Goal: Information Seeking & Learning: Compare options

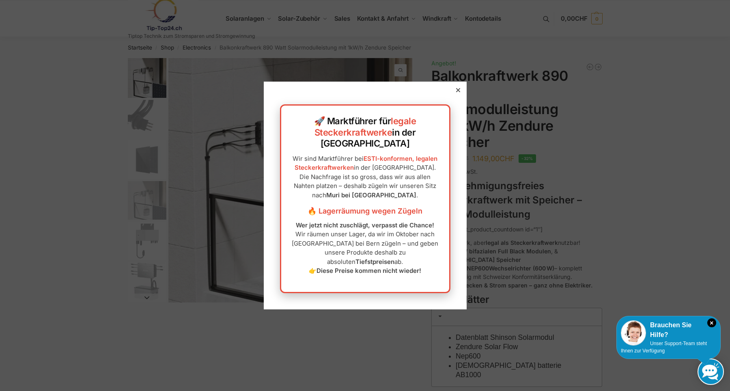
click at [458, 94] on div at bounding box center [457, 89] width 7 height 7
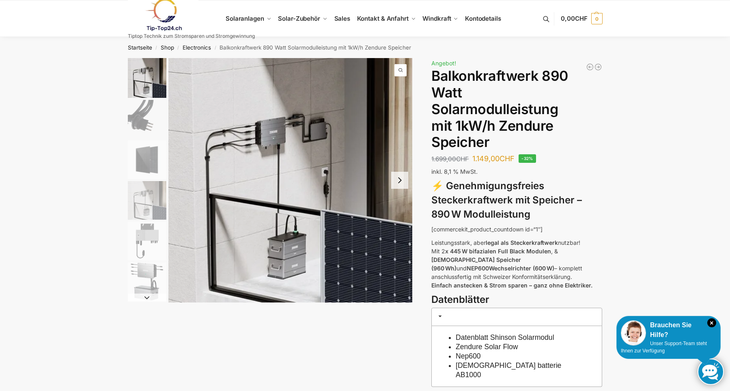
click at [458, 107] on h1 "Balkonkraftwerk 890 Watt Solarmodulleistung mit 1kW/h Zendure Speicher" at bounding box center [516, 109] width 171 height 83
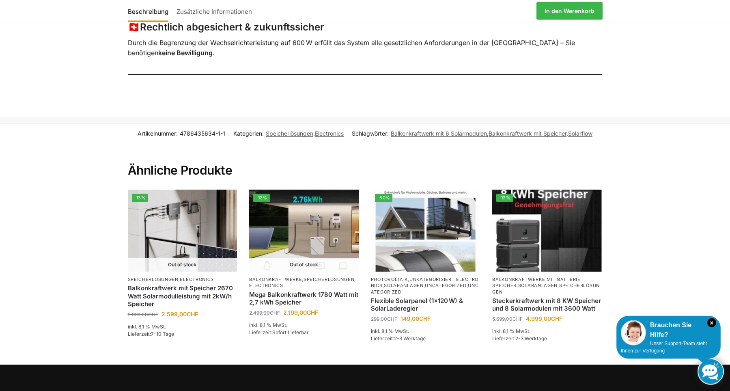
scroll to position [873, 0]
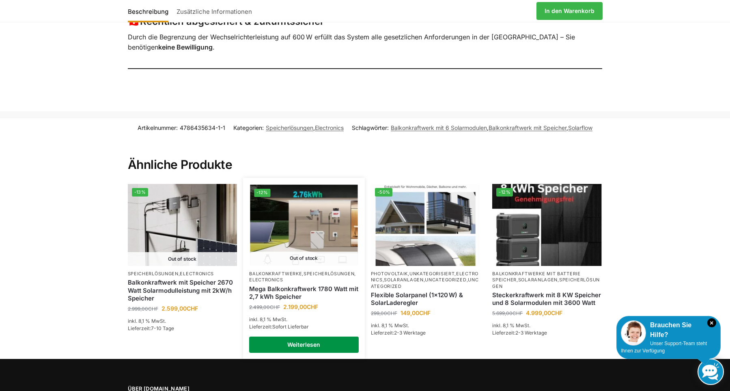
click at [288, 336] on link "Weiterlesen" at bounding box center [304, 344] width 110 height 16
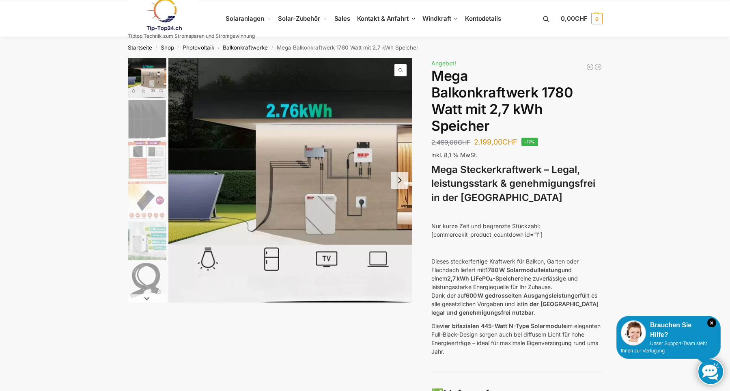
click at [401, 178] on button "Next slide" at bounding box center [399, 180] width 17 height 17
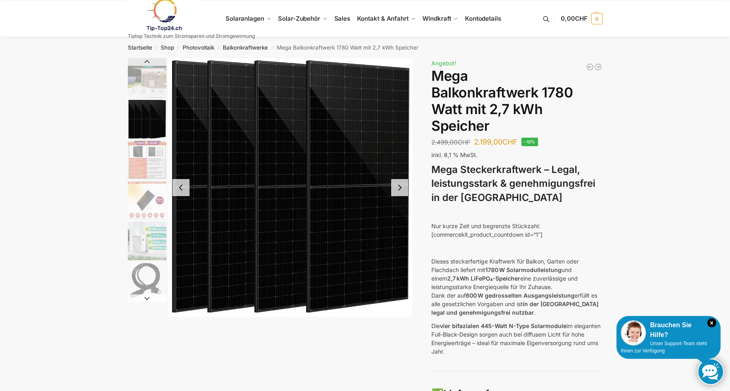
click at [401, 187] on button "Next slide" at bounding box center [399, 187] width 17 height 17
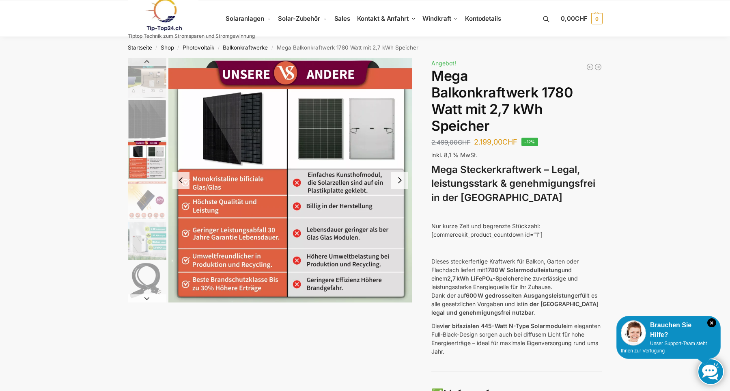
click at [398, 186] on button "Next slide" at bounding box center [399, 180] width 17 height 17
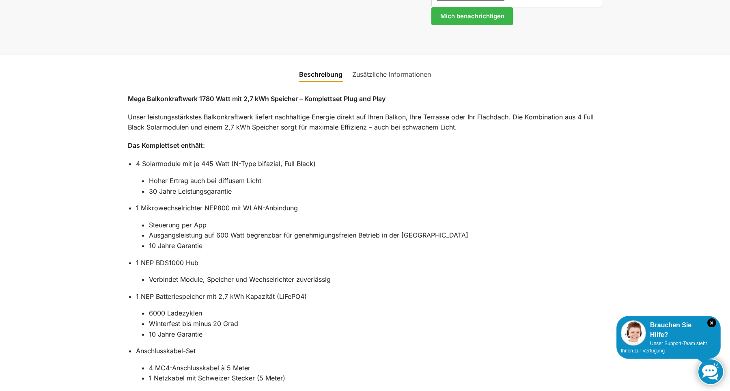
scroll to position [703, 0]
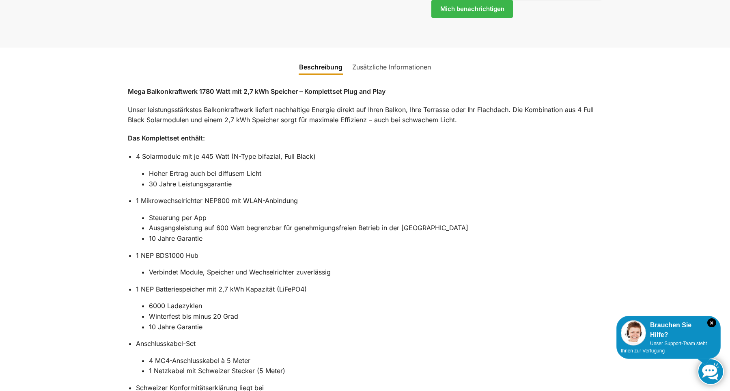
click at [724, 239] on div "Beschreibung Zusätzliche Informationen Mega Balkonkraftwerk 1780 Watt mit 2,7 k…" at bounding box center [365, 380] width 730 height 667
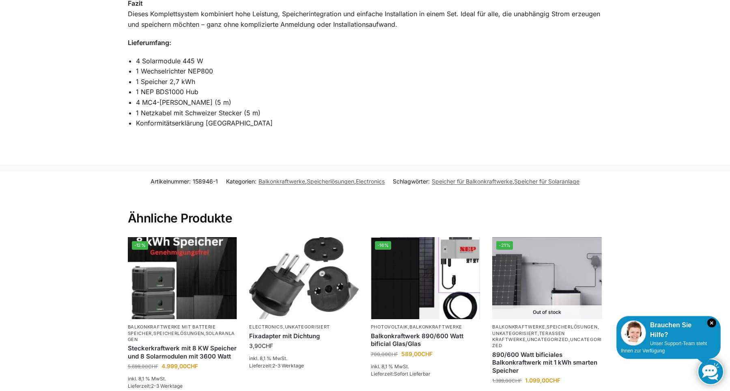
scroll to position [1254, 0]
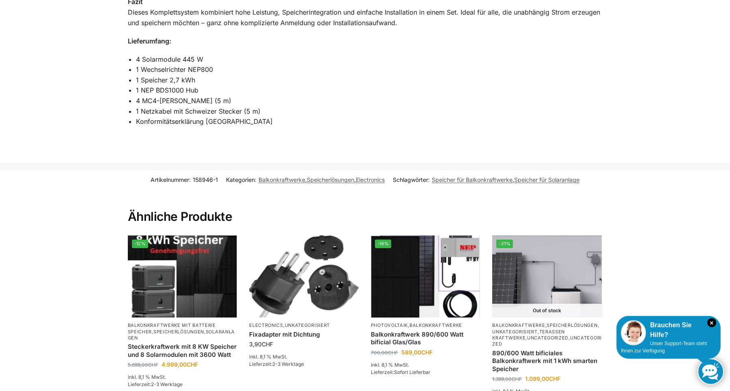
click at [729, 350] on section "Artikelnummer: 158946-1 Kategorien: Balkonkraftwerke , Speicherlösungen , Elect…" at bounding box center [365, 296] width 730 height 255
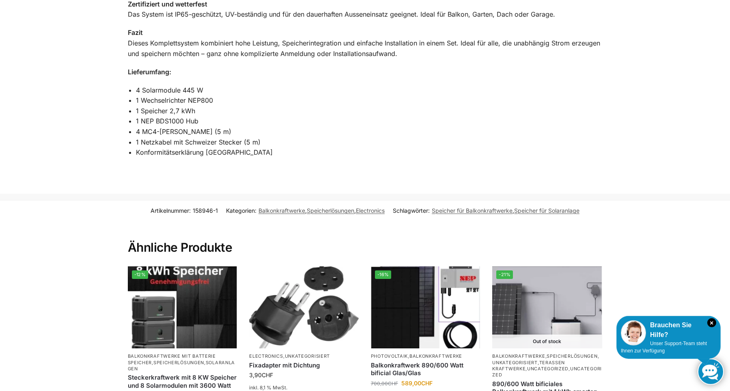
scroll to position [1214, 0]
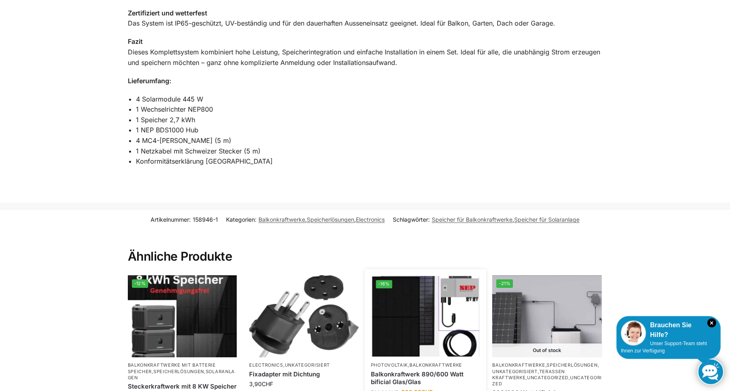
click at [464, 302] on img at bounding box center [425, 316] width 107 height 81
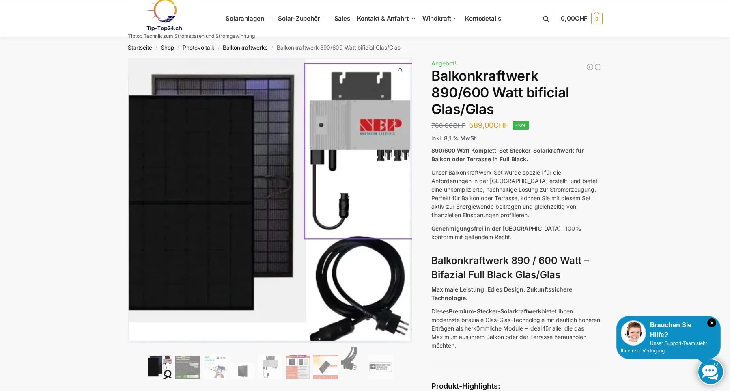
click at [464, 302] on p "Maximale Leistung. Edles Design. Zukunftssichere Technologie." at bounding box center [516, 293] width 171 height 17
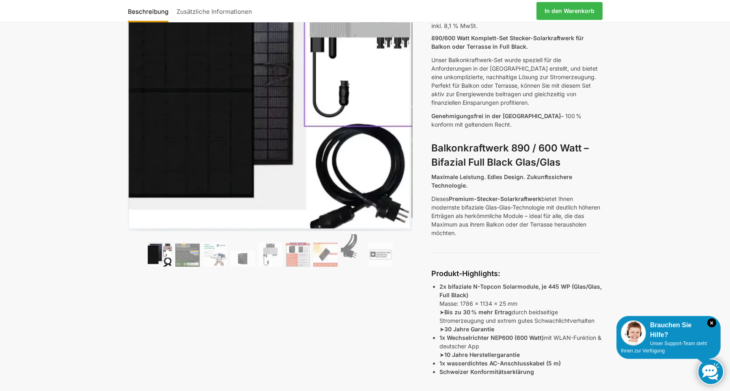
scroll to position [120, 0]
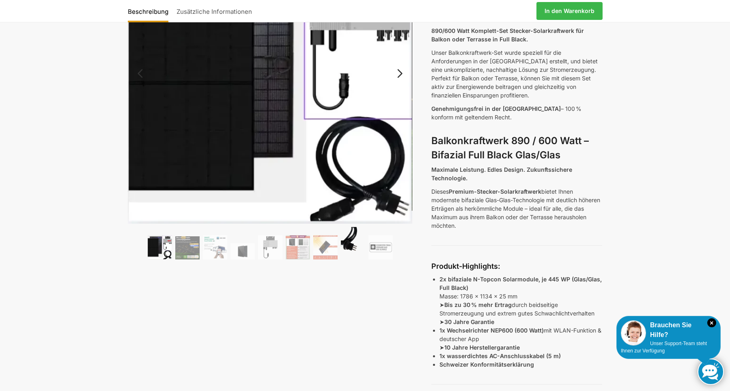
click at [351, 244] on img at bounding box center [353, 243] width 24 height 32
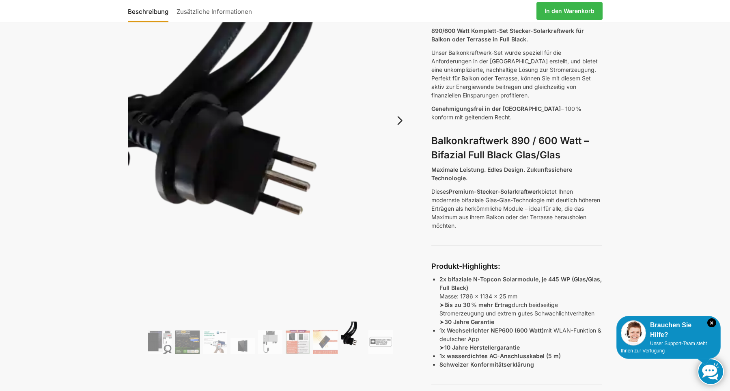
click at [401, 124] on link "Next" at bounding box center [398, 124] width 27 height 8
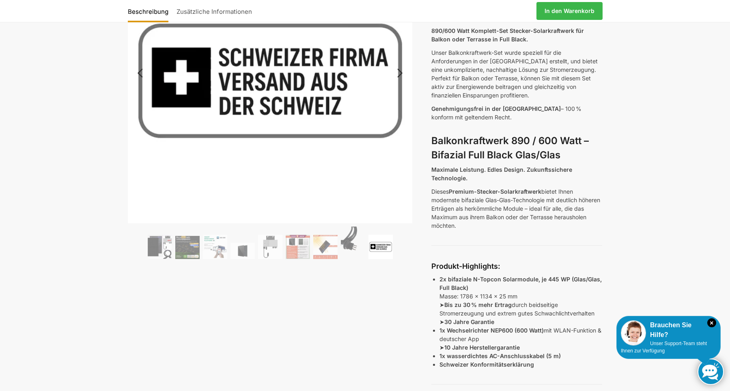
click at [139, 73] on link "Previous" at bounding box center [147, 77] width 39 height 8
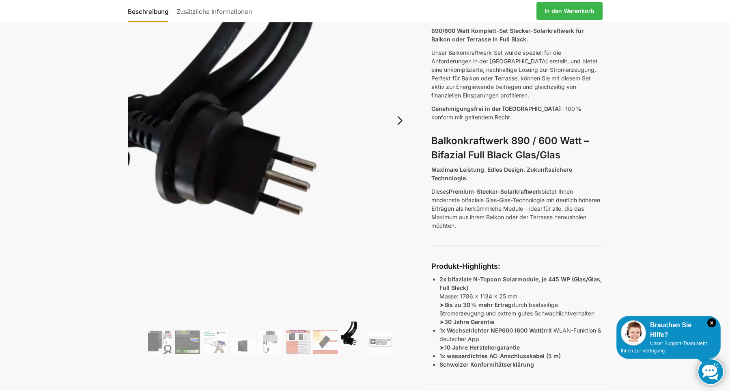
click at [129, 133] on img at bounding box center [270, 127] width 285 height 379
click at [327, 340] on img at bounding box center [325, 341] width 24 height 24
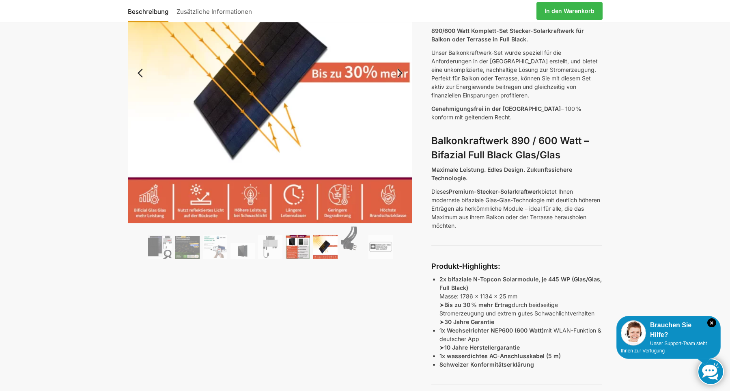
click at [294, 249] on img at bounding box center [298, 246] width 24 height 24
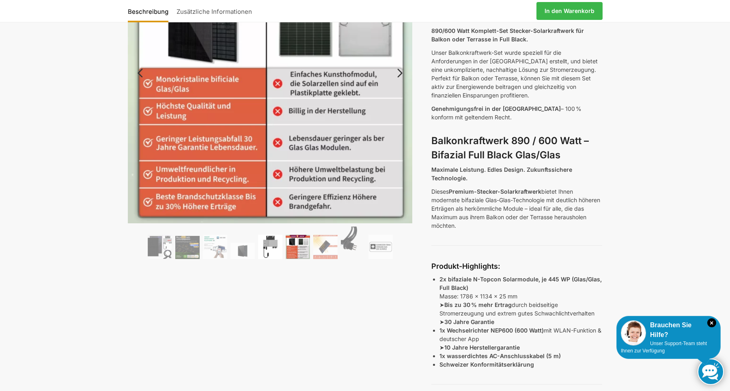
click at [275, 249] on img at bounding box center [270, 246] width 24 height 24
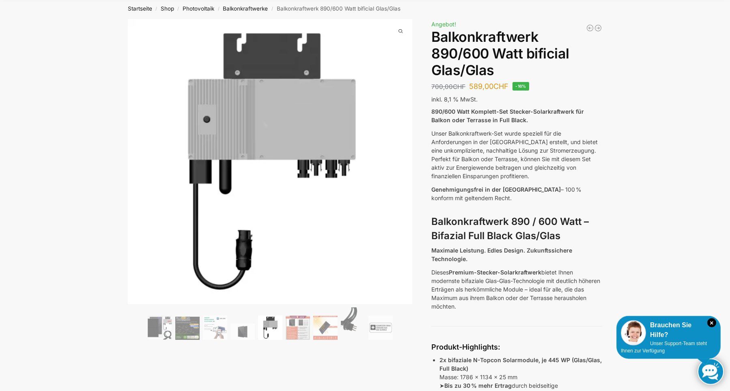
scroll to position [61, 0]
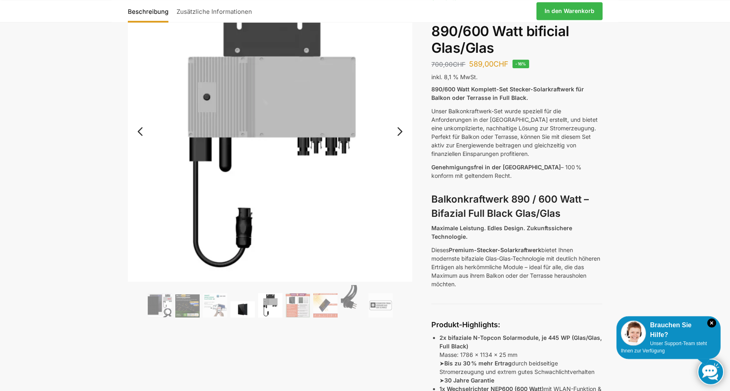
click at [243, 309] on img at bounding box center [242, 309] width 24 height 16
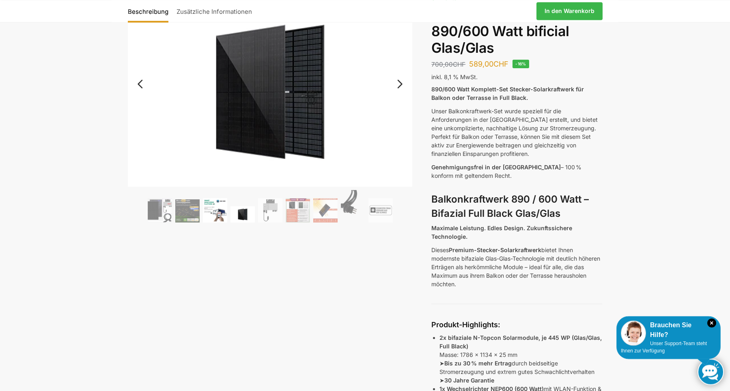
click at [217, 213] on img at bounding box center [215, 210] width 24 height 24
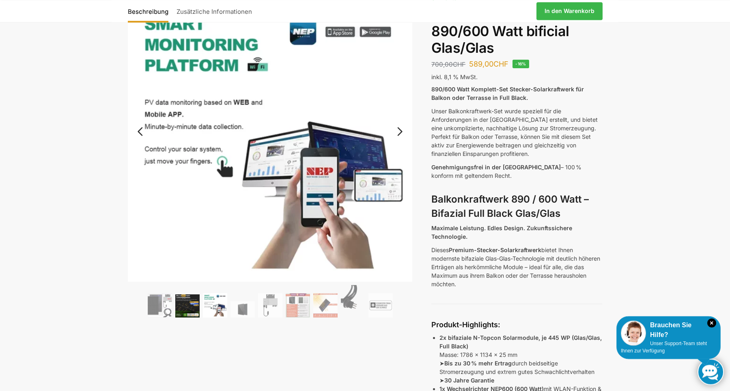
click at [186, 309] on img at bounding box center [187, 305] width 24 height 23
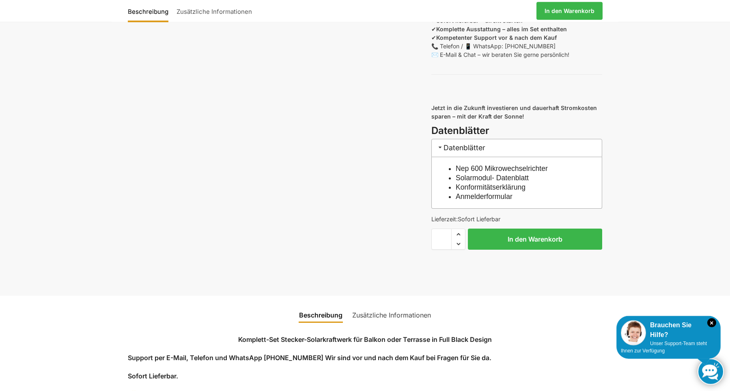
scroll to position [740, 0]
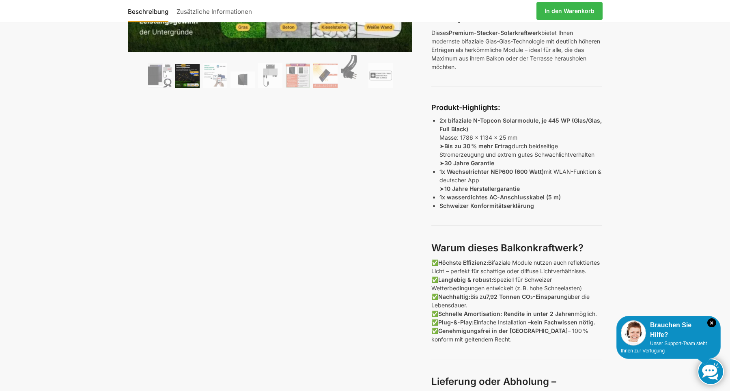
scroll to position [61, 0]
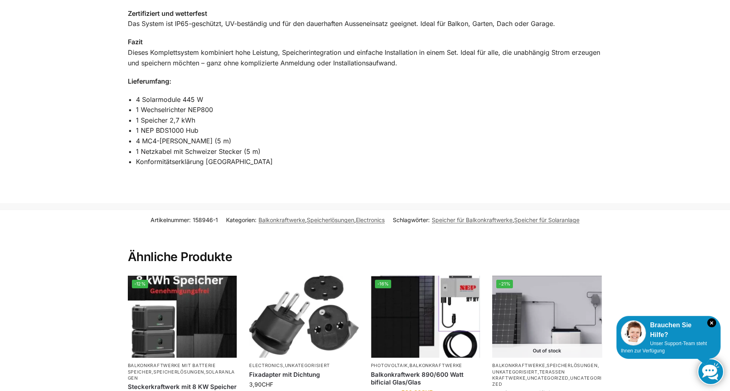
scroll to position [1225, 0]
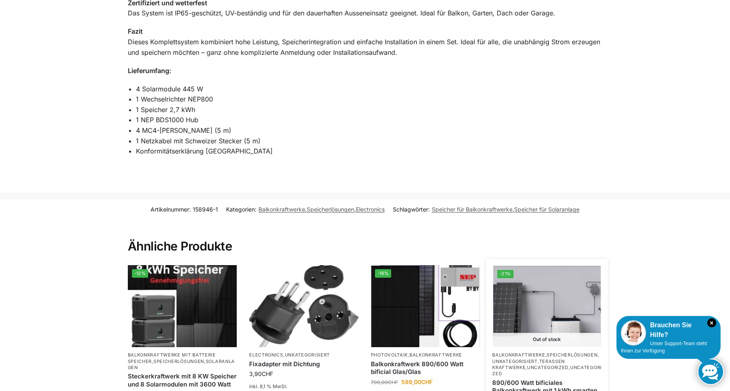
click at [531, 266] on img at bounding box center [546, 306] width 107 height 81
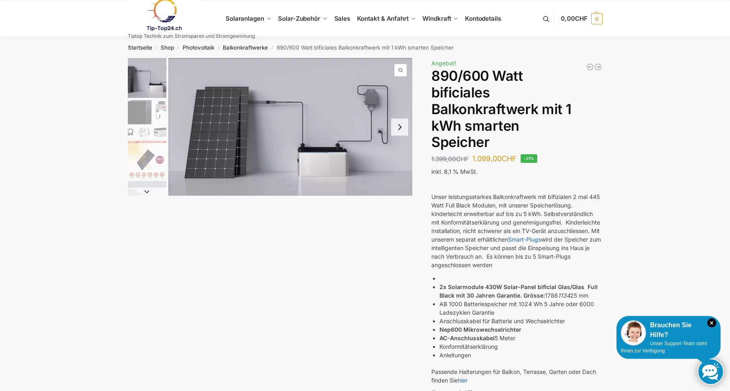
click at [344, 232] on div "Mega XXL 1780 Watt Steckerkraftwerk Genehmigungsfrei. 989,00 CHF WiFi Smart Plu…" at bounding box center [365, 328] width 509 height 541
click at [399, 126] on button "Next slide" at bounding box center [399, 126] width 17 height 17
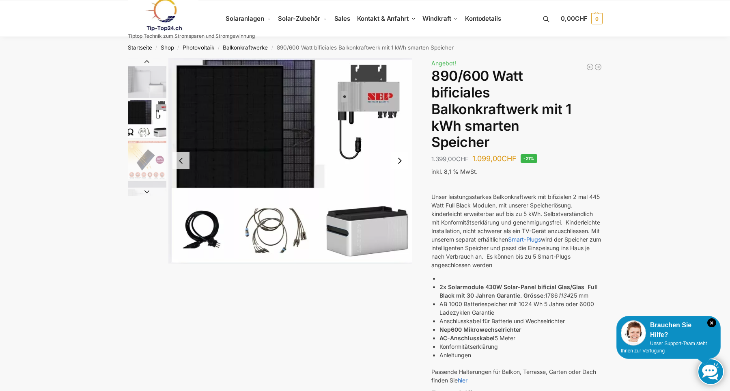
click at [180, 163] on button "Previous slide" at bounding box center [180, 160] width 17 height 17
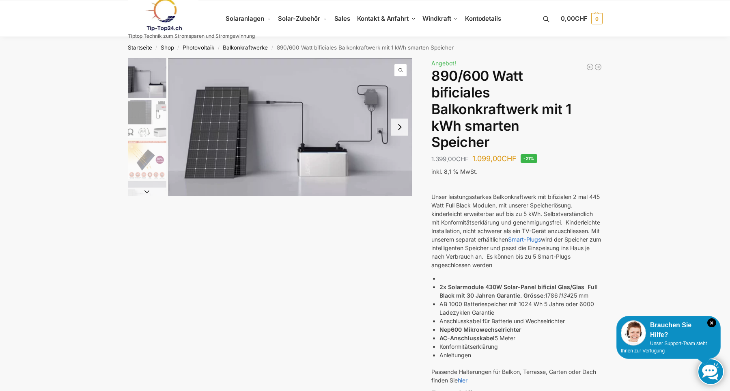
click at [402, 132] on button "Next slide" at bounding box center [399, 126] width 17 height 17
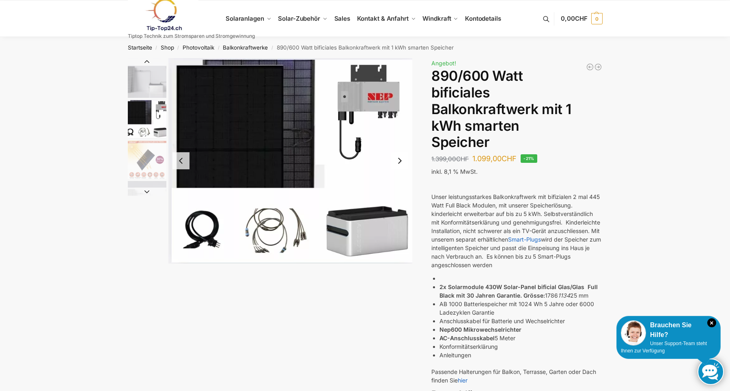
click at [182, 162] on button "Previous slide" at bounding box center [180, 160] width 17 height 17
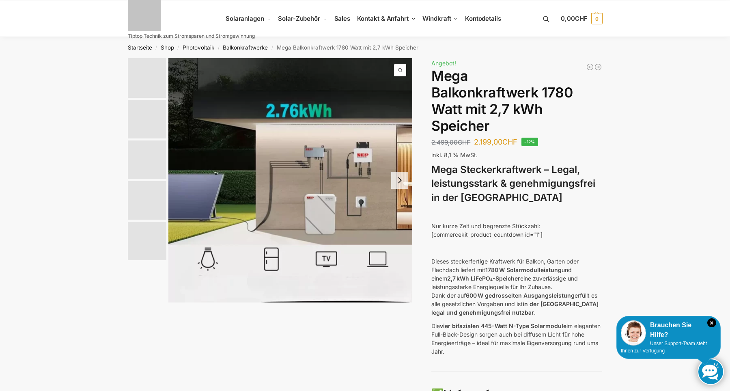
scroll to position [1225, 0]
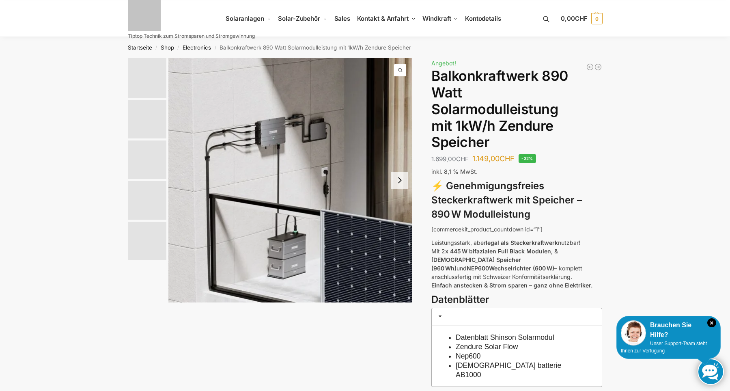
scroll to position [873, 0]
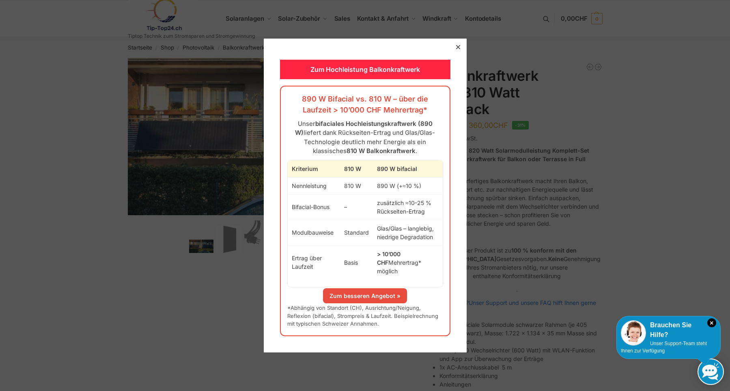
click at [461, 50] on div at bounding box center [457, 46] width 7 height 7
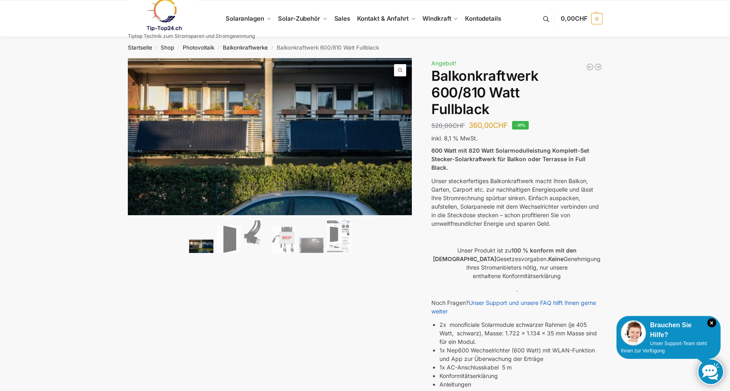
drag, startPoint x: 729, startPoint y: 81, endPoint x: 729, endPoint y: 132, distance: 50.7
drag, startPoint x: 727, startPoint y: 83, endPoint x: 728, endPoint y: 111, distance: 28.4
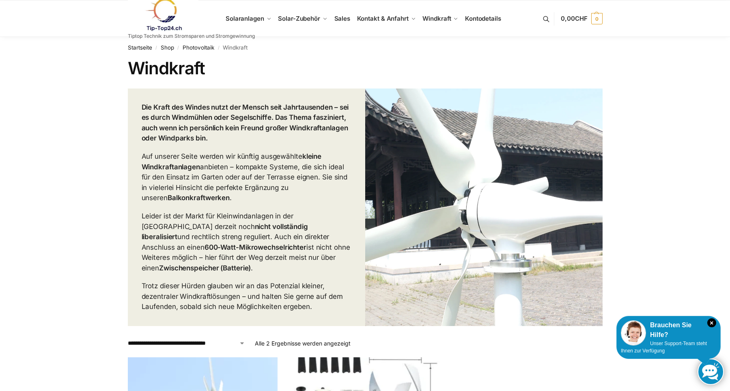
click at [249, 24] on link at bounding box center [191, 14] width 127 height 33
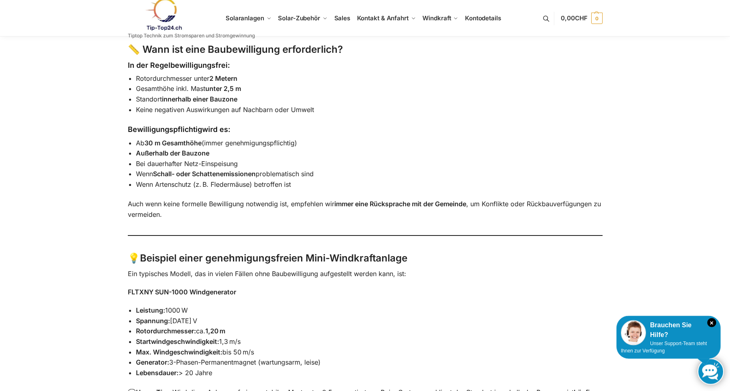
scroll to position [215, 0]
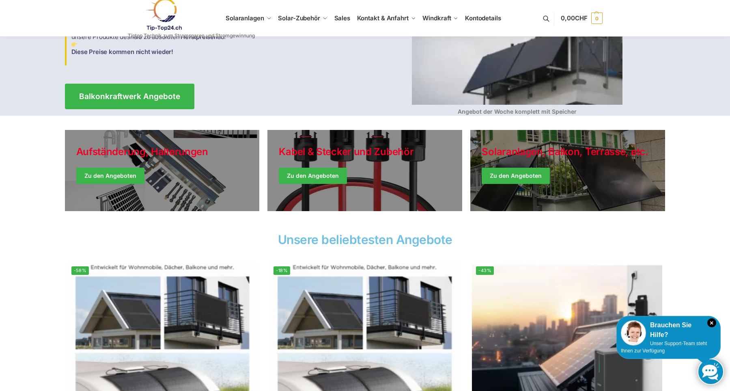
scroll to position [120, 0]
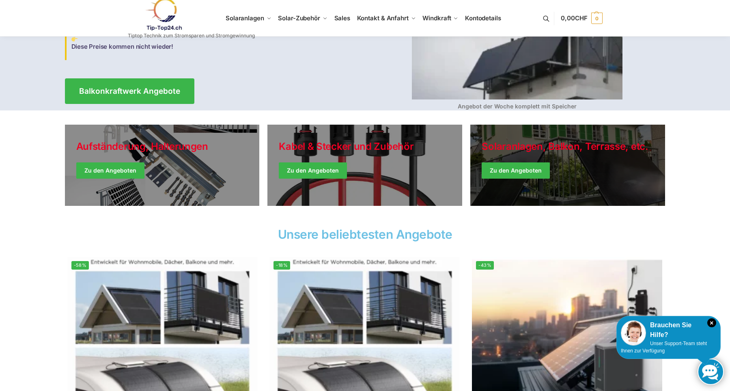
click at [535, 171] on link "Winter Jackets" at bounding box center [567, 165] width 195 height 81
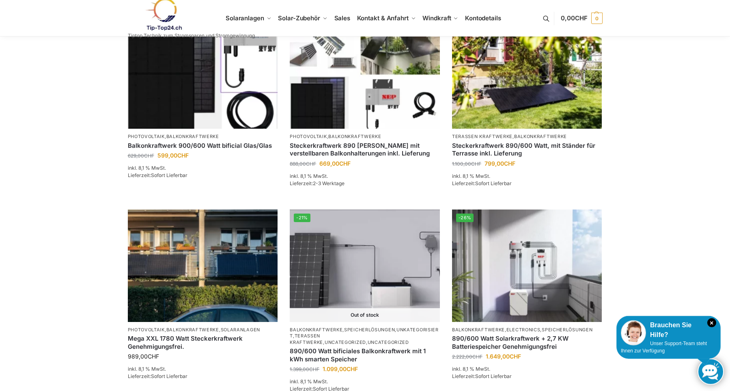
scroll to position [366, 0]
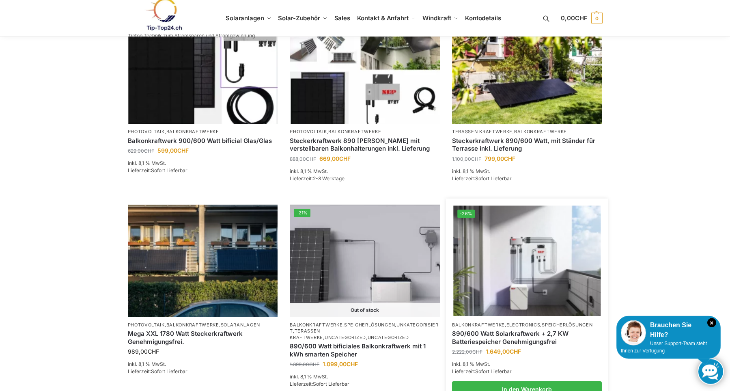
click at [561, 269] on img at bounding box center [526, 260] width 147 height 110
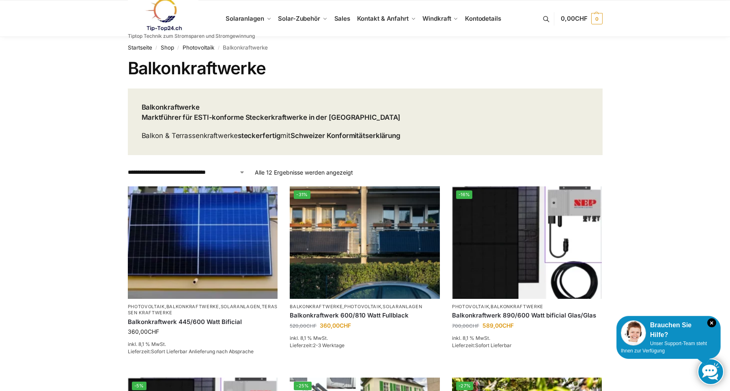
scroll to position [366, 0]
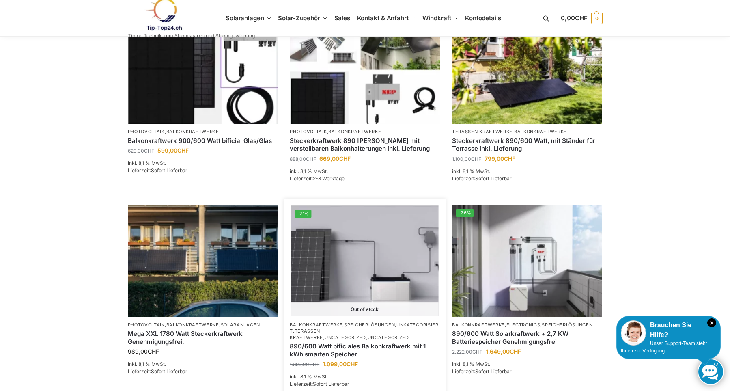
click at [331, 269] on img at bounding box center [364, 260] width 147 height 110
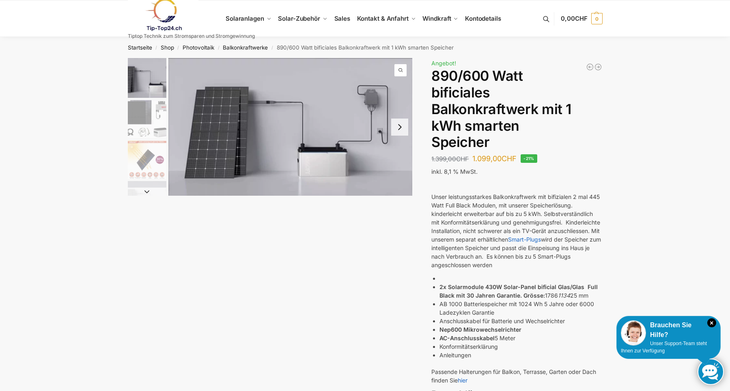
click at [355, 148] on img "1 / 7" at bounding box center [290, 127] width 244 height 138
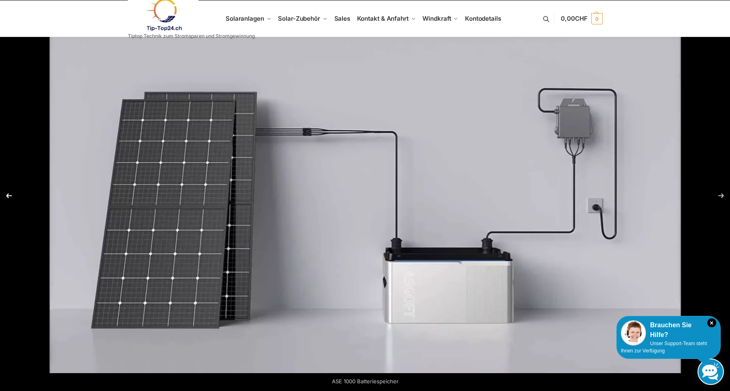
click at [6, 198] on button "Previous (arrow left)" at bounding box center [14, 195] width 28 height 41
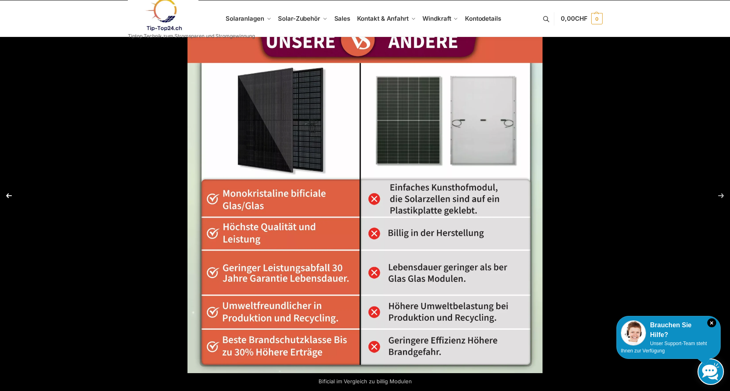
click at [3, 196] on button "Previous (arrow left)" at bounding box center [14, 195] width 28 height 41
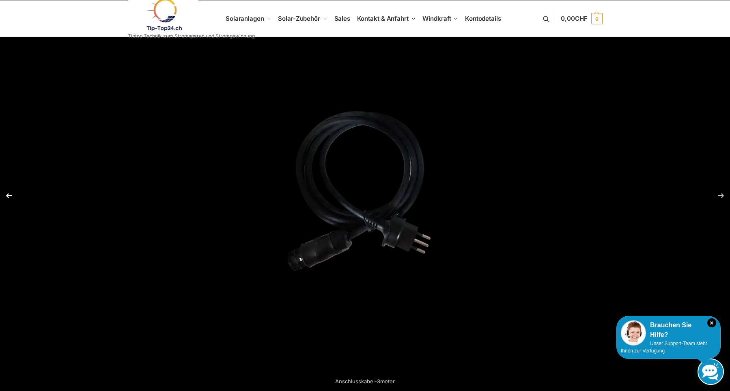
click at [7, 198] on button "Previous (arrow left)" at bounding box center [14, 195] width 28 height 41
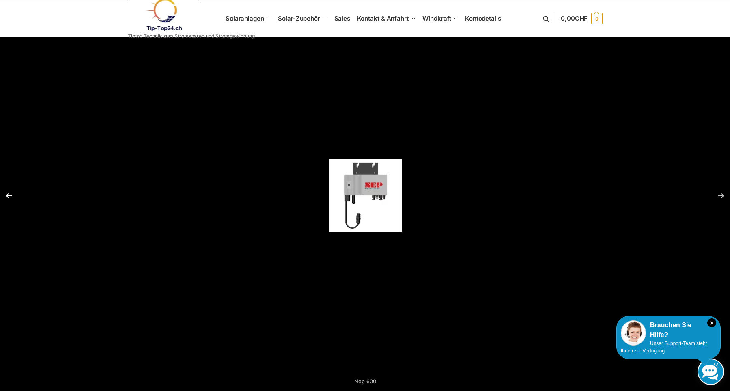
click at [7, 198] on button "Previous (arrow left)" at bounding box center [14, 195] width 28 height 41
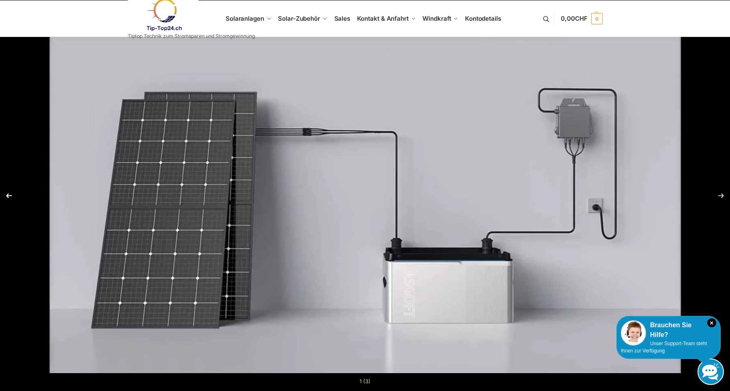
click at [6, 196] on button "Previous (arrow left)" at bounding box center [14, 195] width 28 height 41
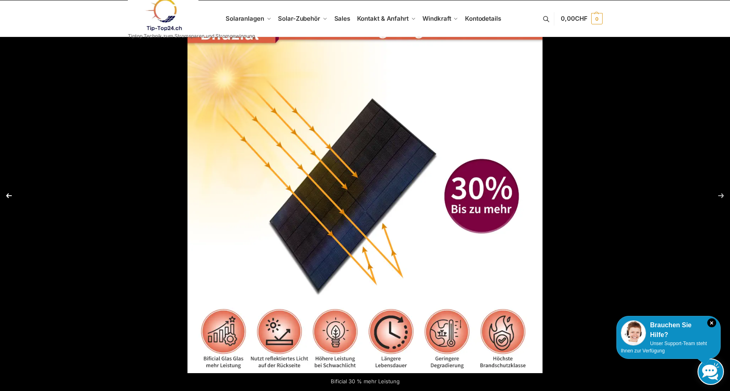
click at [6, 196] on button "Previous (arrow left)" at bounding box center [14, 195] width 28 height 41
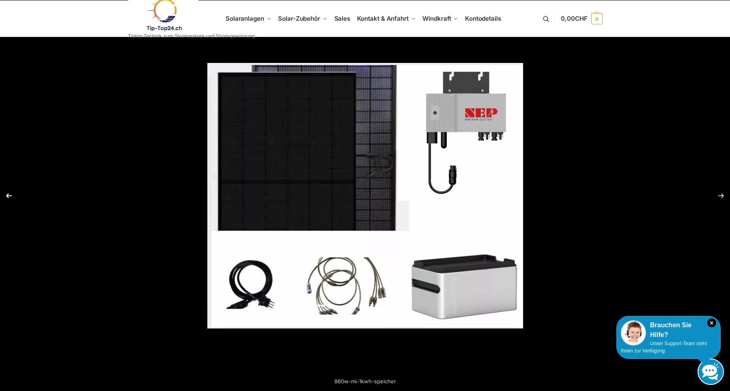
click at [6, 196] on button "Previous (arrow left)" at bounding box center [14, 195] width 28 height 41
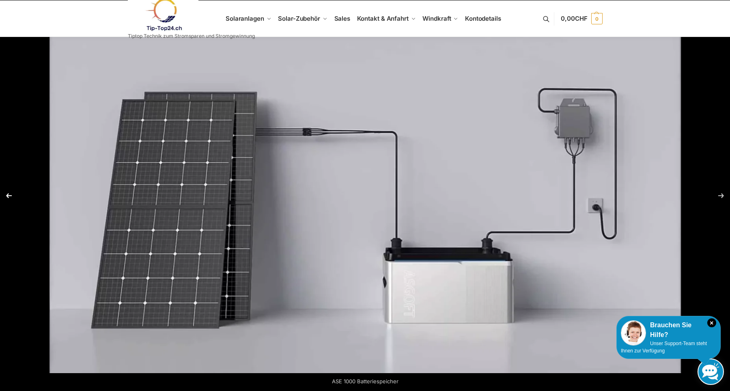
click at [6, 196] on button "Previous (arrow left)" at bounding box center [14, 195] width 28 height 41
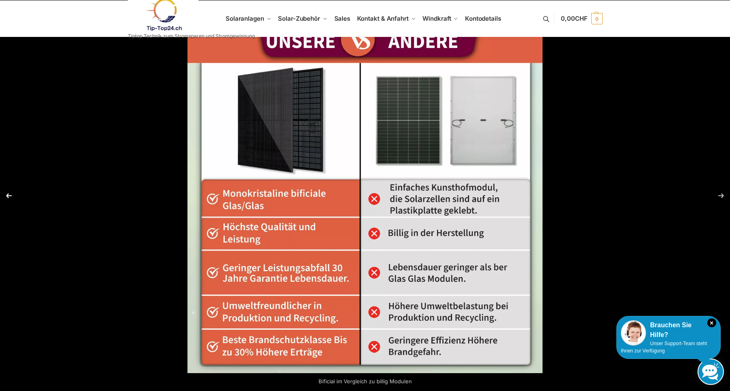
click at [6, 196] on button "Previous (arrow left)" at bounding box center [14, 195] width 28 height 41
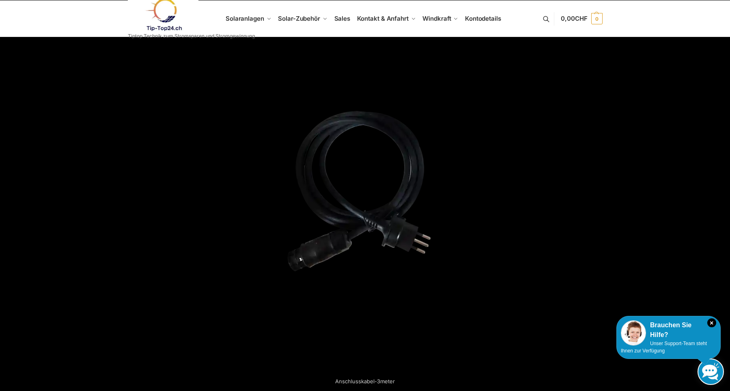
click at [6, 196] on button "Previous (arrow left)" at bounding box center [14, 195] width 28 height 41
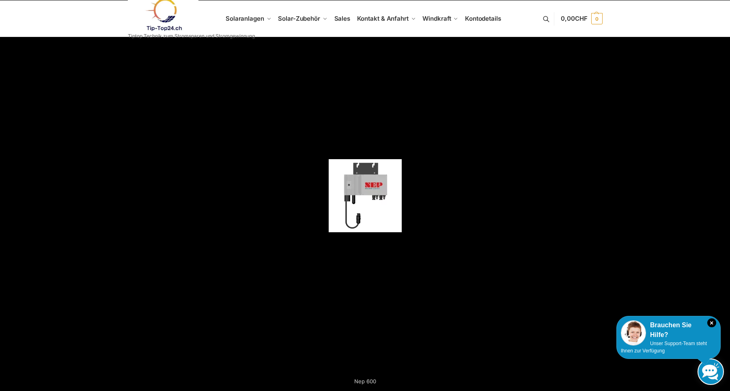
click at [6, 196] on button "Previous (arrow left)" at bounding box center [14, 195] width 28 height 41
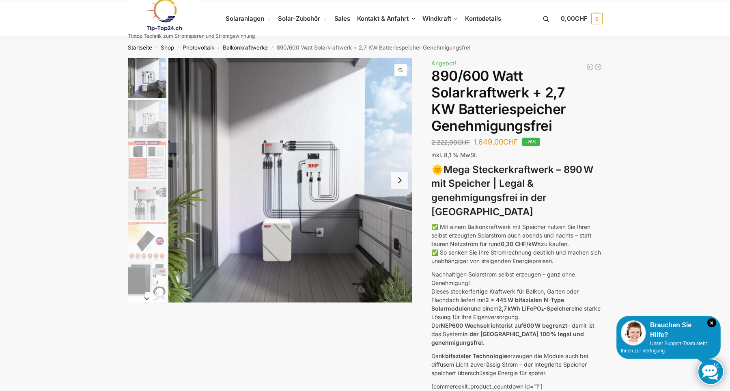
click at [398, 182] on button "Next slide" at bounding box center [399, 180] width 17 height 17
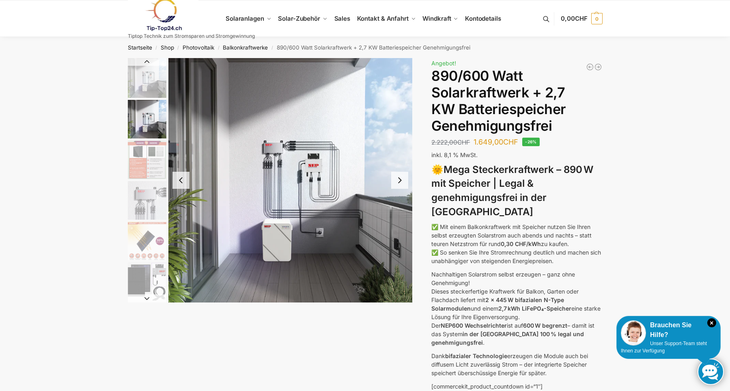
click at [398, 182] on button "Next slide" at bounding box center [399, 180] width 17 height 17
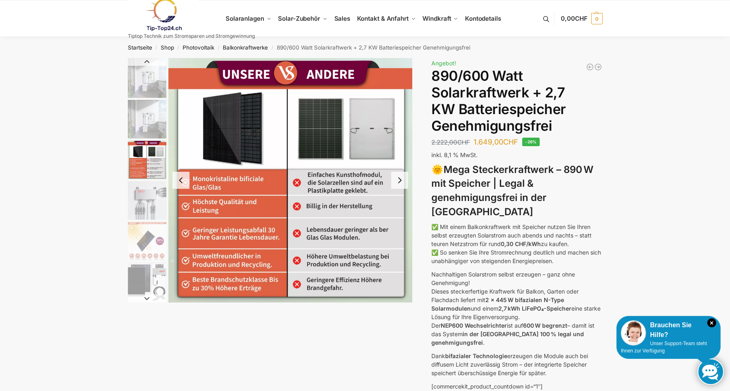
click at [398, 182] on button "Next slide" at bounding box center [399, 180] width 17 height 17
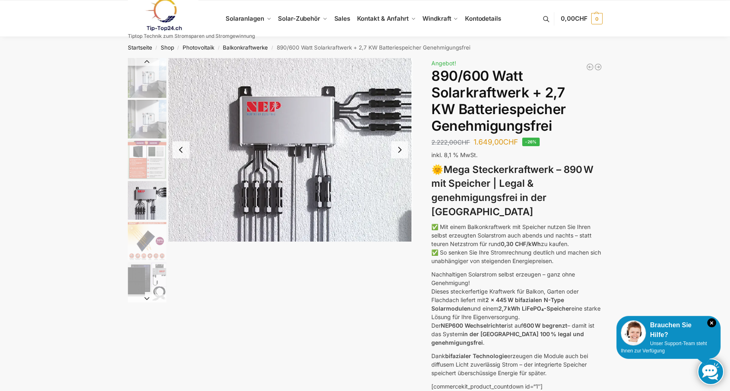
click at [400, 150] on button "Next slide" at bounding box center [399, 149] width 17 height 17
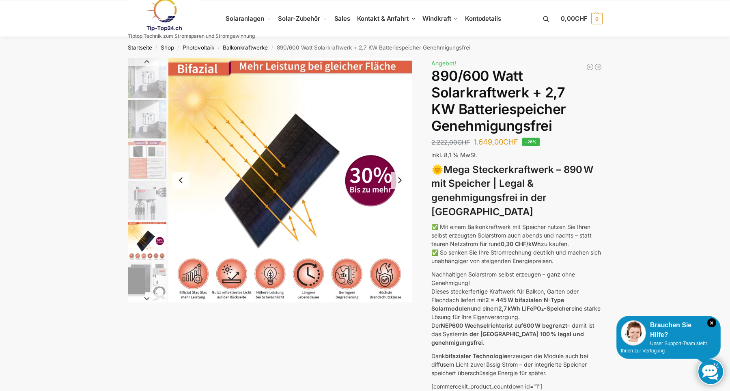
click at [182, 183] on button "Previous slide" at bounding box center [180, 180] width 17 height 17
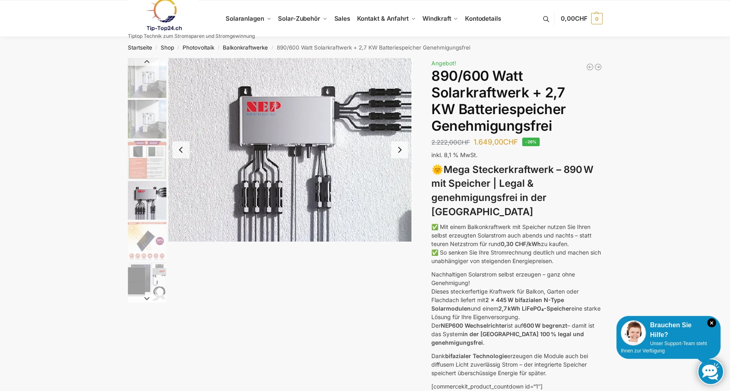
click at [180, 153] on button "Previous slide" at bounding box center [180, 149] width 17 height 17
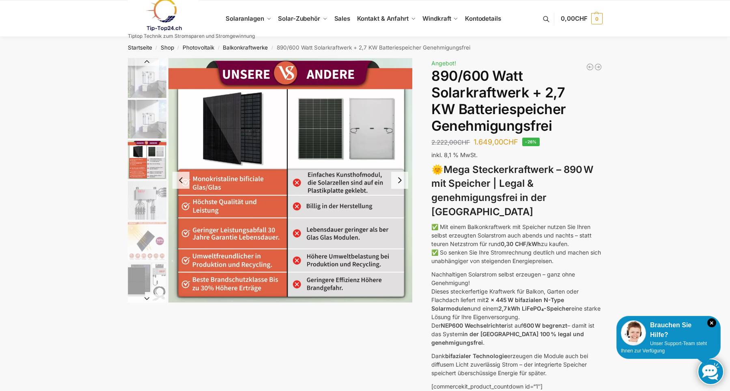
click at [180, 180] on button "Previous slide" at bounding box center [180, 180] width 17 height 17
